Goal: Task Accomplishment & Management: Use online tool/utility

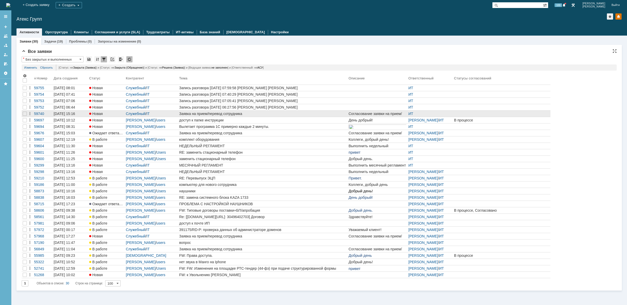
click at [202, 114] on div "Заявка на прием/перевод сотрудника" at bounding box center [262, 114] width 167 height 4
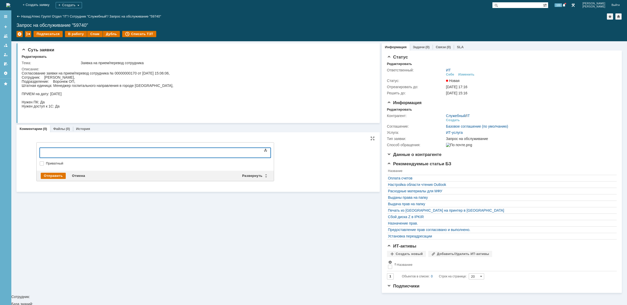
click at [74, 151] on div at bounding box center [81, 152] width 73 height 4
click at [58, 153] on div at bounding box center [81, 152] width 73 height 4
click at [108, 159] on body "[PERSON_NAME]" at bounding box center [81, 154] width 77 height 12
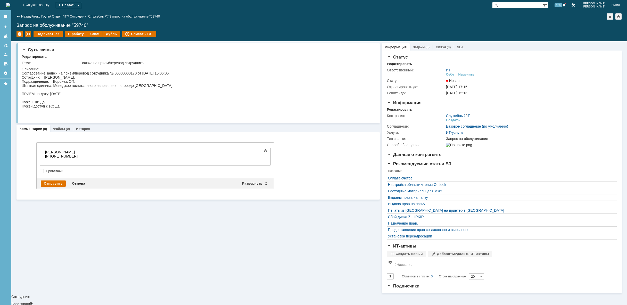
click at [60, 163] on body "[PERSON_NAME] [PHONE_NUMBER]" at bounding box center [81, 156] width 77 height 16
click at [66, 165] on div "Мон" at bounding box center [81, 164] width 73 height 4
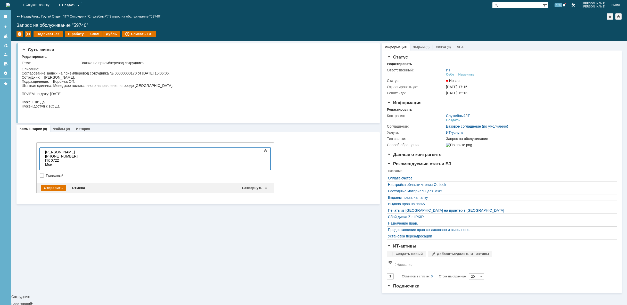
scroll to position [0, 3]
click at [60, 185] on div "Отправить" at bounding box center [53, 188] width 25 height 6
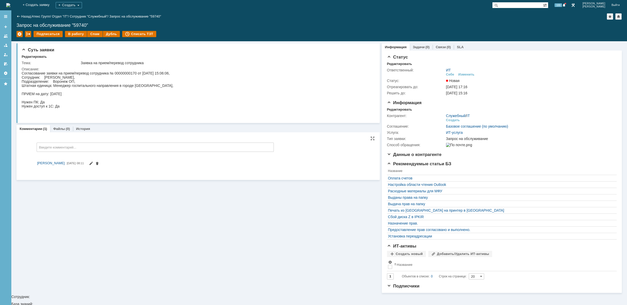
scroll to position [0, 0]
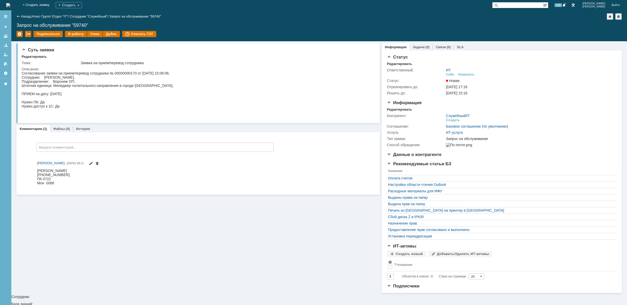
click at [10, 5] on img at bounding box center [8, 5] width 4 height 4
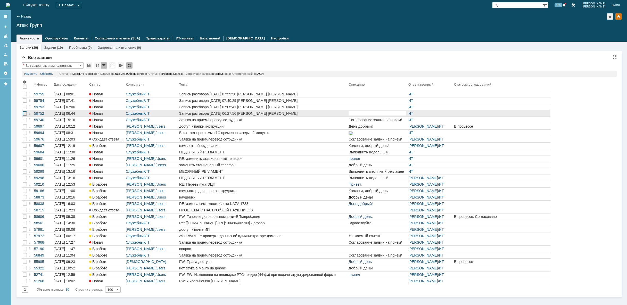
click at [24, 112] on div at bounding box center [25, 113] width 4 height 4
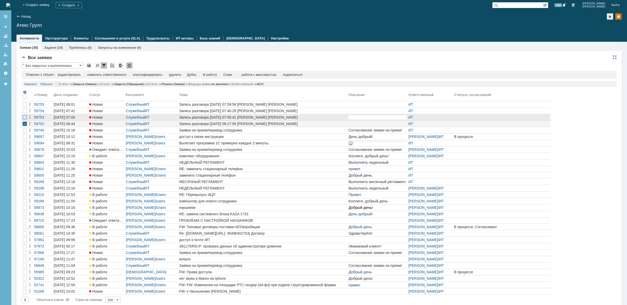
click at [24, 117] on div at bounding box center [25, 117] width 4 height 4
click at [27, 111] on div at bounding box center [25, 111] width 6 height 6
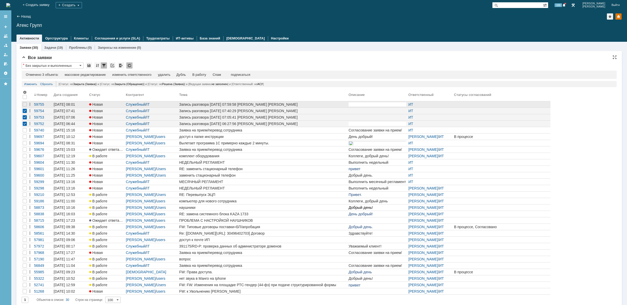
click at [26, 107] on div at bounding box center [25, 104] width 6 height 6
click at [169, 75] on div "удалить" at bounding box center [164, 75] width 12 height 4
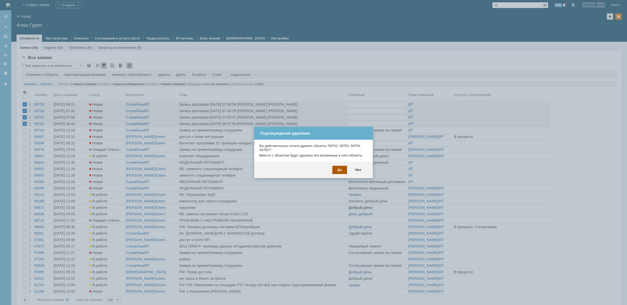
click at [341, 170] on div "Да" at bounding box center [339, 170] width 15 height 8
